Goal: Complete application form: Complete application form

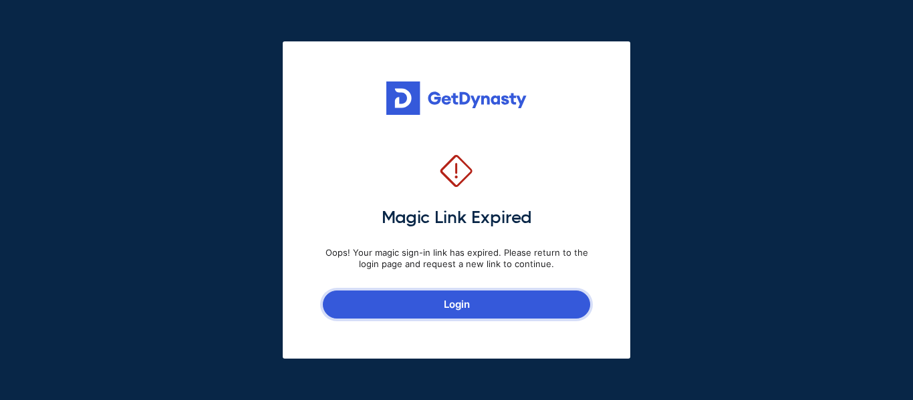
click at [445, 311] on link "Login" at bounding box center [456, 305] width 267 height 28
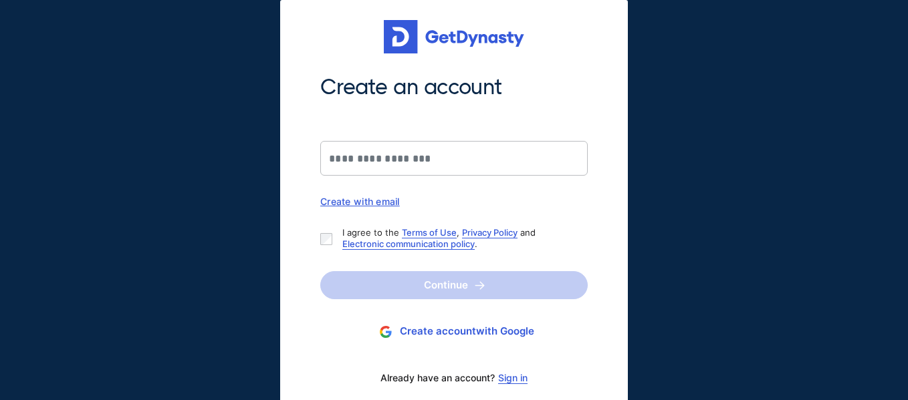
click at [370, 205] on div "Create with email" at bounding box center [453, 201] width 267 height 11
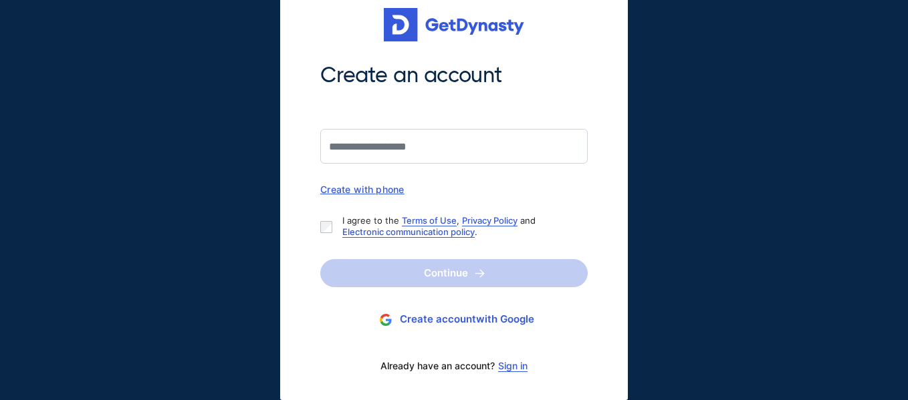
scroll to position [13, 0]
click at [353, 231] on link "Electronic communication policy" at bounding box center [408, 232] width 132 height 11
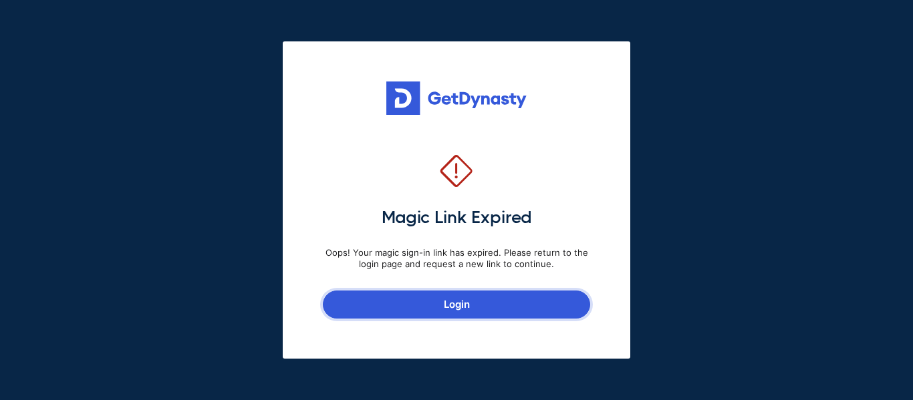
click at [485, 298] on link "Login" at bounding box center [456, 305] width 267 height 28
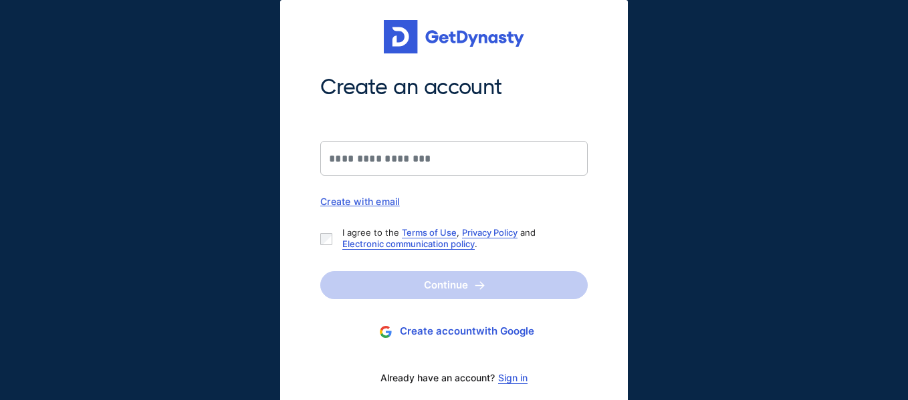
click at [372, 204] on div "Create with email" at bounding box center [453, 201] width 267 height 11
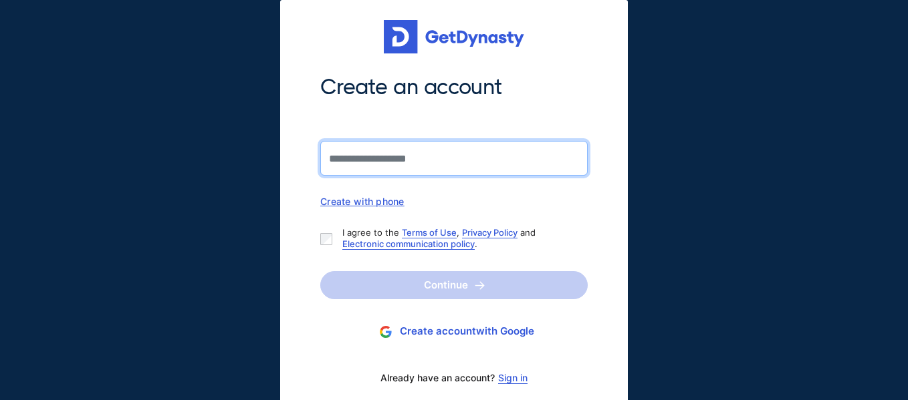
click at [358, 164] on input "Create an account" at bounding box center [453, 158] width 267 height 35
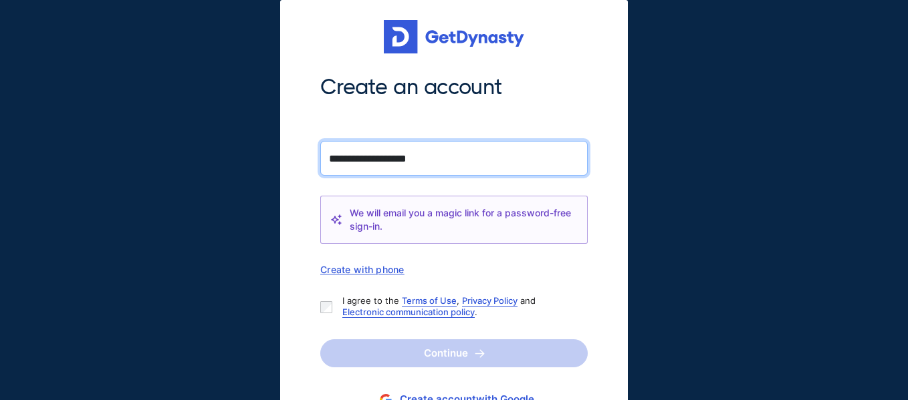
type input "**********"
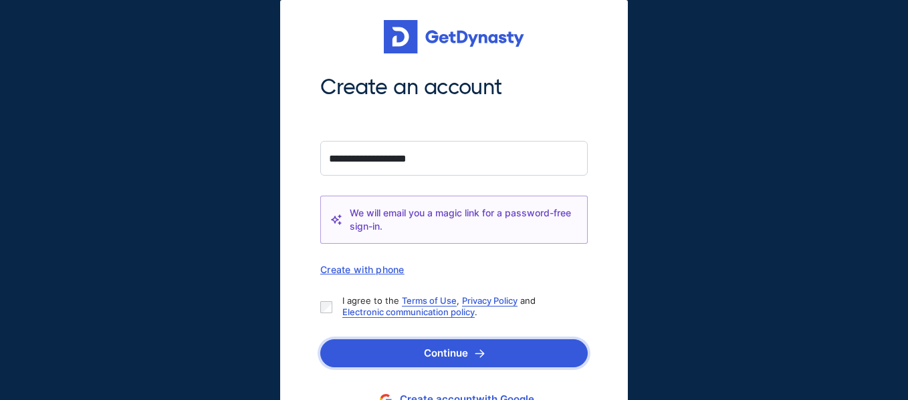
click at [370, 354] on button "Continue" at bounding box center [453, 354] width 267 height 28
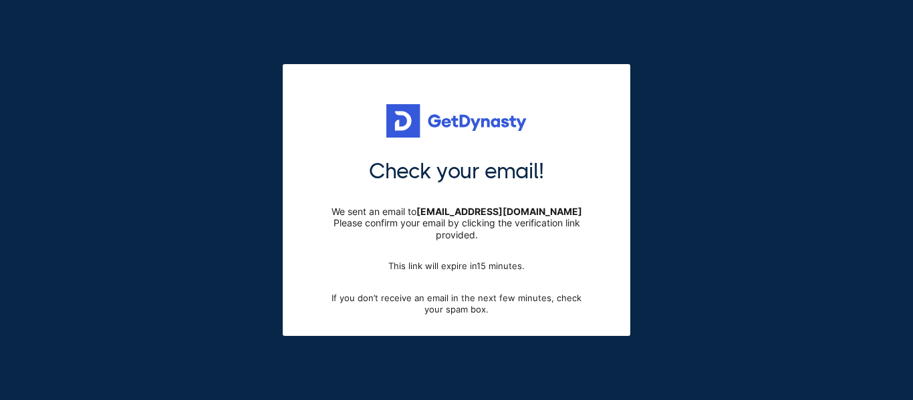
click at [370, 354] on div "Check your email! We sent an email to vikia37@hotmail.com Please confirm your e…" at bounding box center [456, 200] width 913 height 400
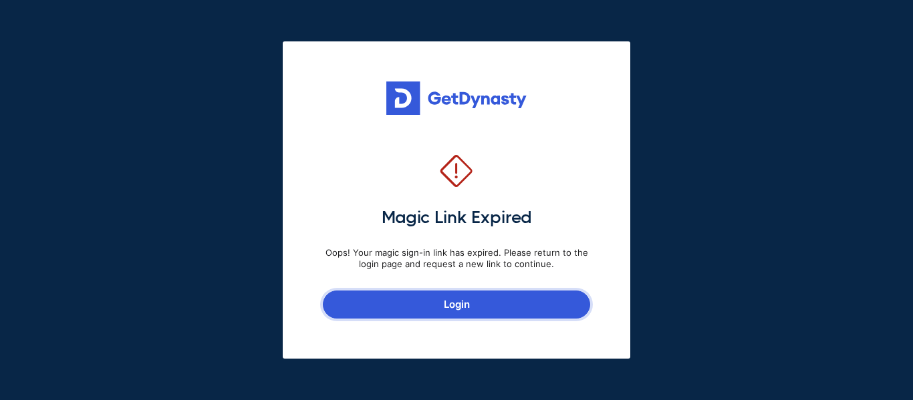
click at [465, 305] on link "Login" at bounding box center [456, 305] width 267 height 28
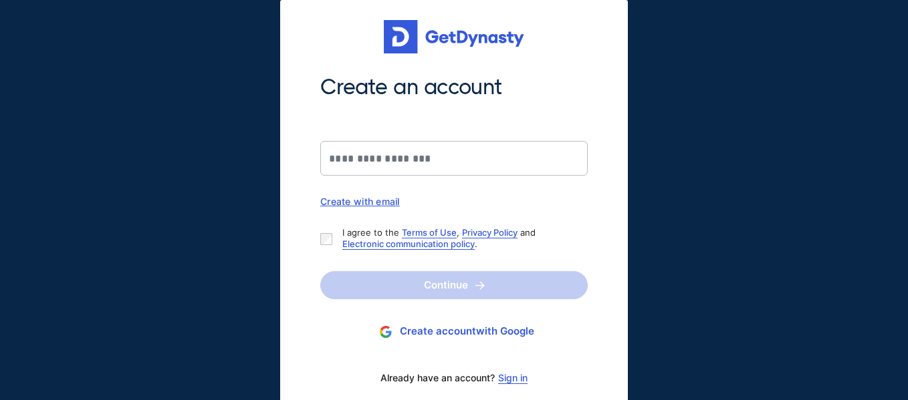
click at [388, 202] on div "Create with email" at bounding box center [453, 201] width 267 height 11
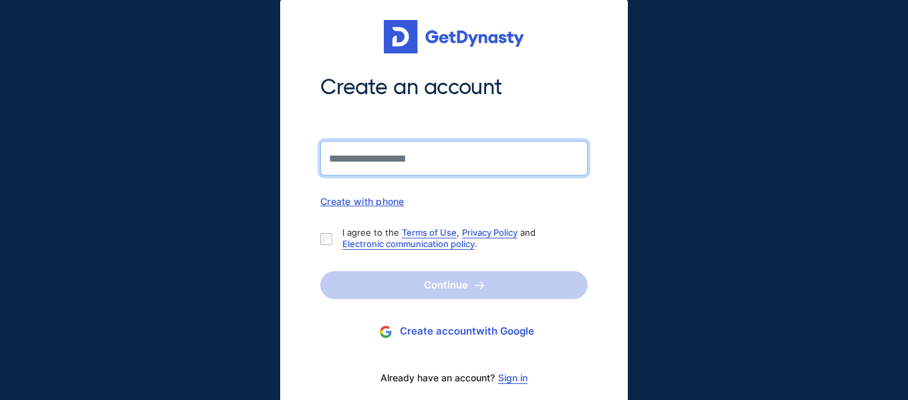
click at [425, 164] on input "Create an account" at bounding box center [453, 158] width 267 height 35
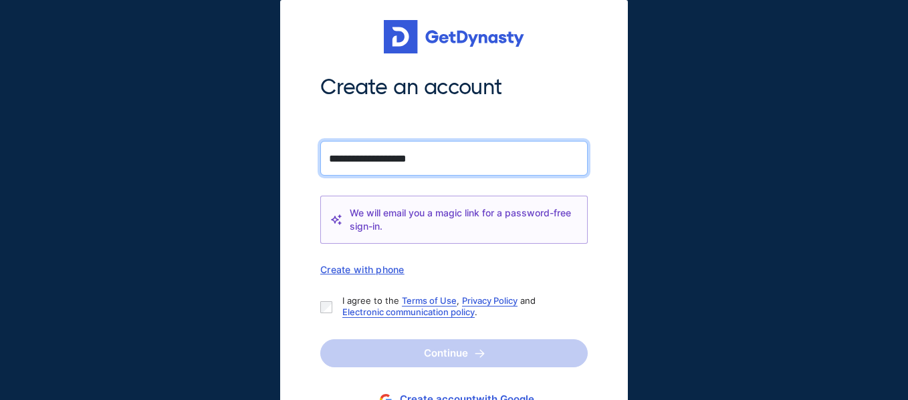
type input "**********"
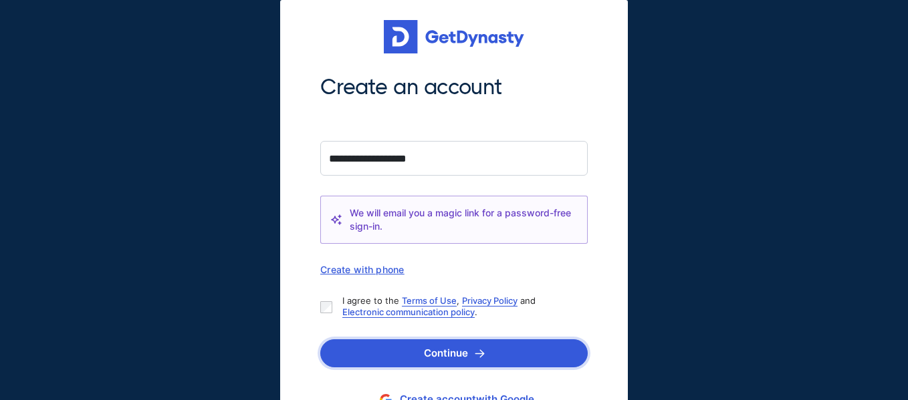
click at [469, 359] on button "Continue" at bounding box center [453, 354] width 267 height 28
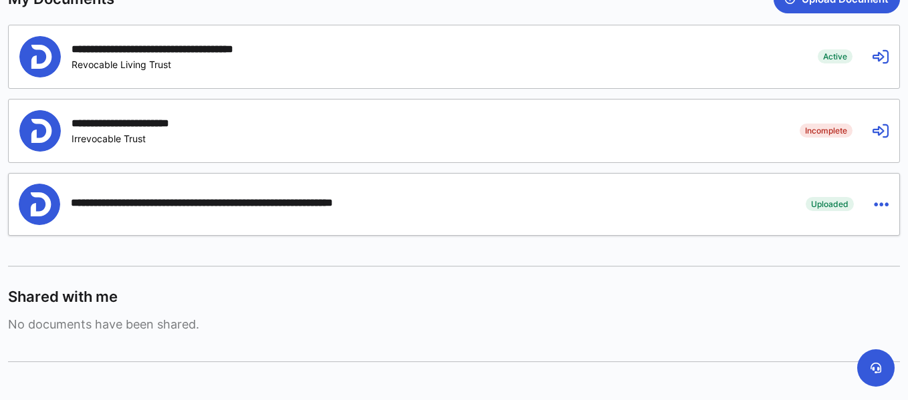
scroll to position [386, 0]
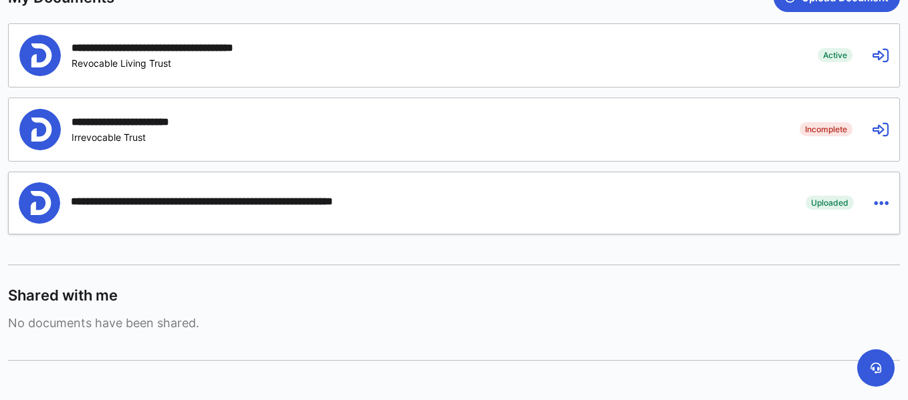
click at [836, 61] on span "Active" at bounding box center [834, 54] width 35 height 13
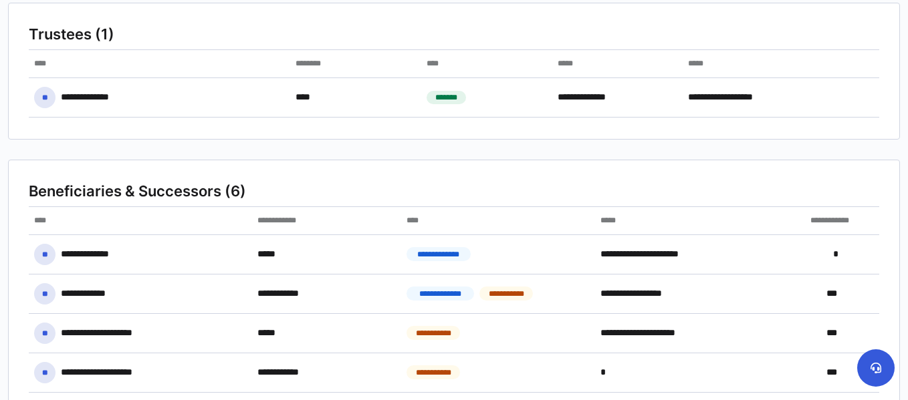
scroll to position [347, 0]
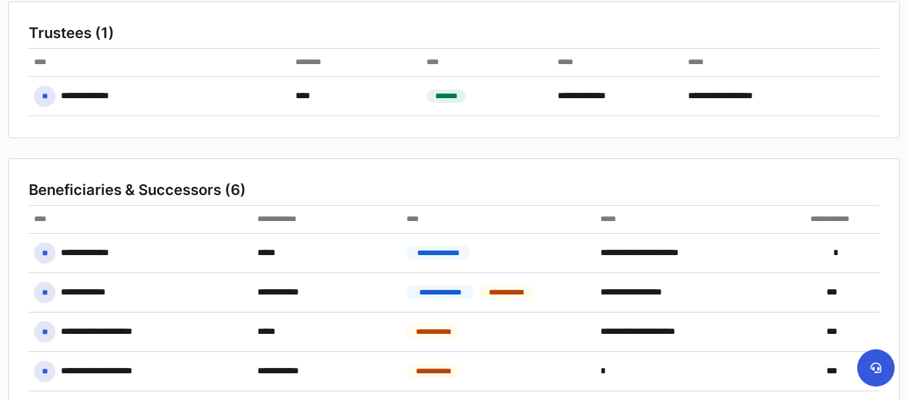
click at [836, 63] on div "*****" at bounding box center [780, 62] width 197 height 27
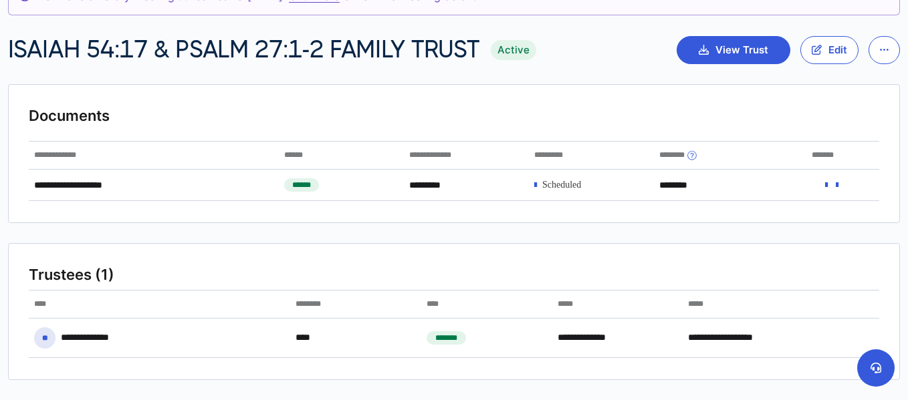
scroll to position [0, 0]
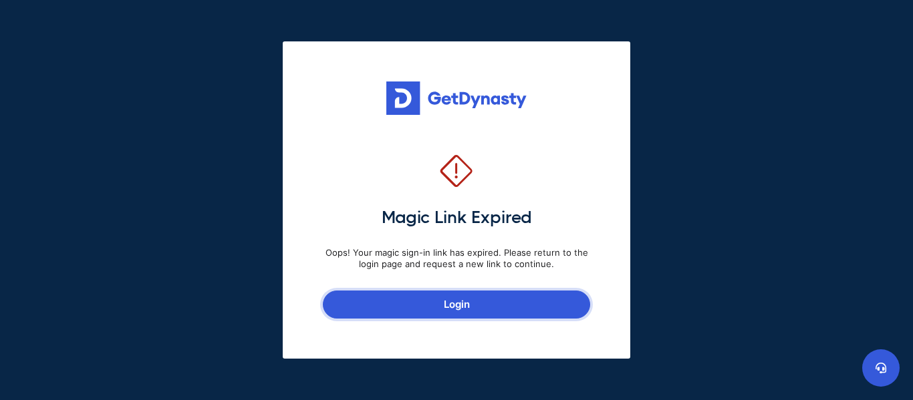
click at [462, 301] on link "Login" at bounding box center [456, 305] width 267 height 28
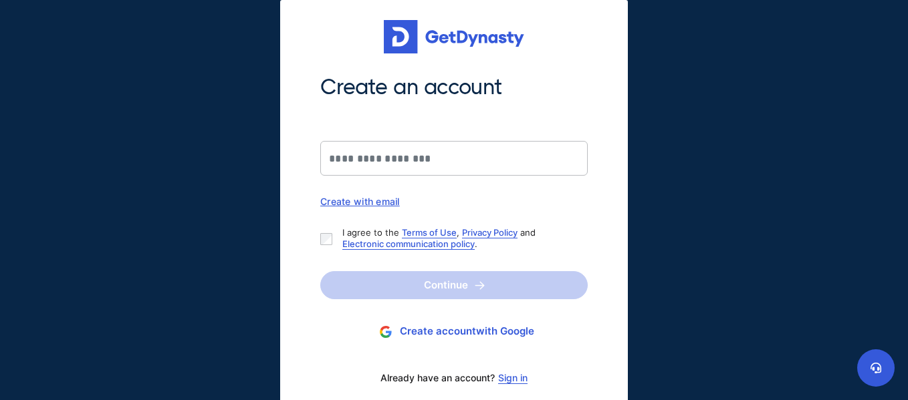
click at [370, 206] on div "Create with email" at bounding box center [453, 201] width 267 height 11
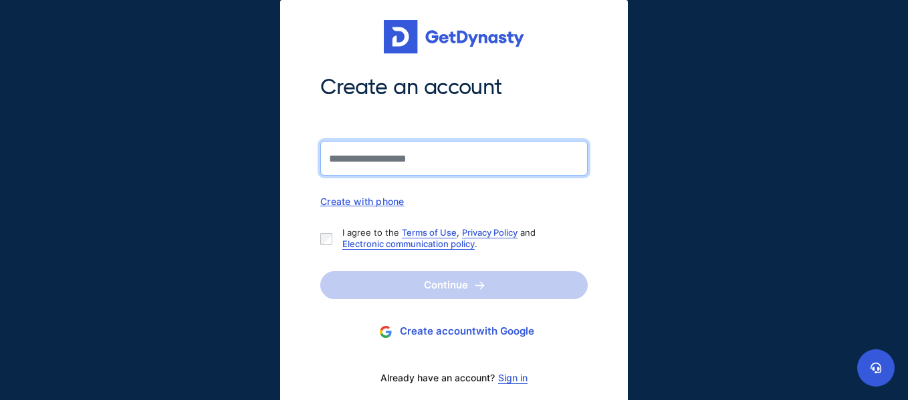
click at [373, 164] on input "Create an account" at bounding box center [453, 158] width 267 height 35
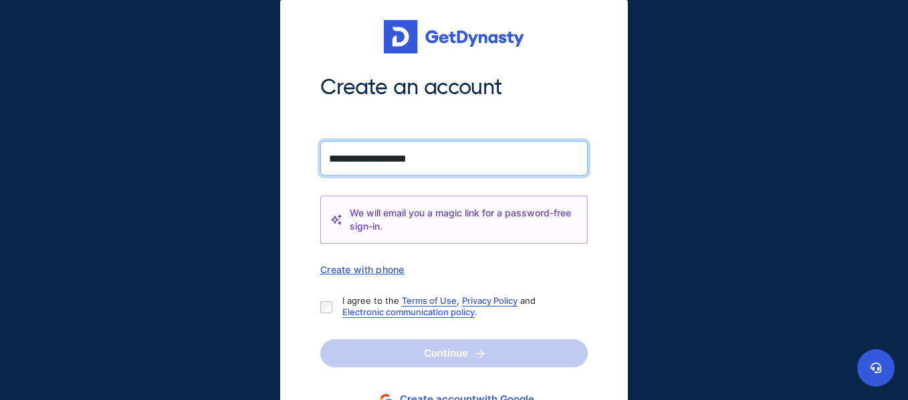
type input "**********"
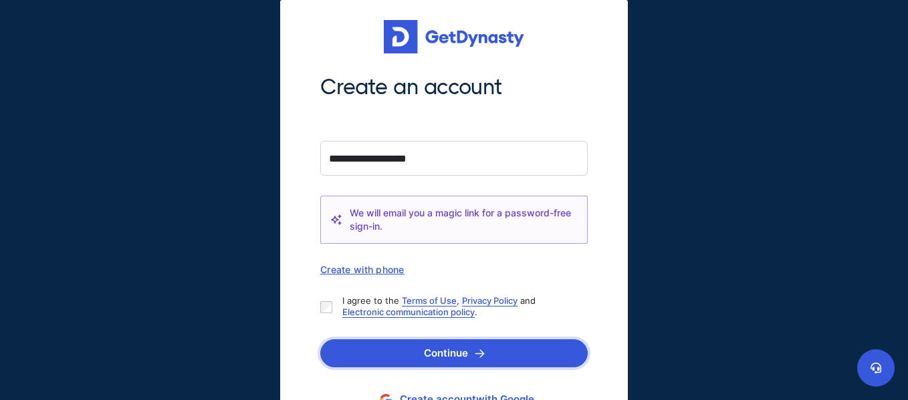
click at [434, 352] on button "Continue" at bounding box center [453, 354] width 267 height 28
